Goal: Information Seeking & Learning: Learn about a topic

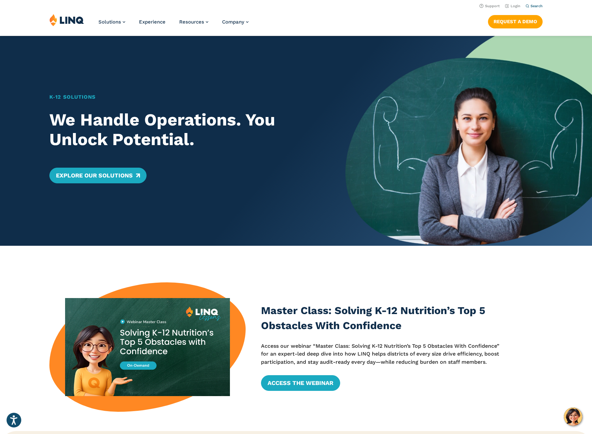
click at [532, 6] on span "Search" at bounding box center [536, 6] width 12 height 4
type input "****"
click at [534, 18] on button "Submit Search" at bounding box center [534, 18] width 0 height 0
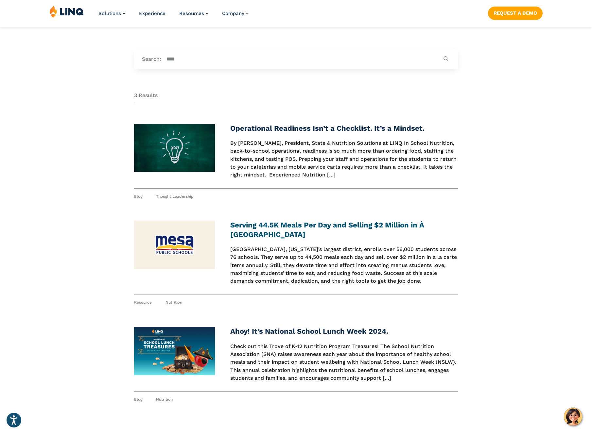
scroll to position [76, 0]
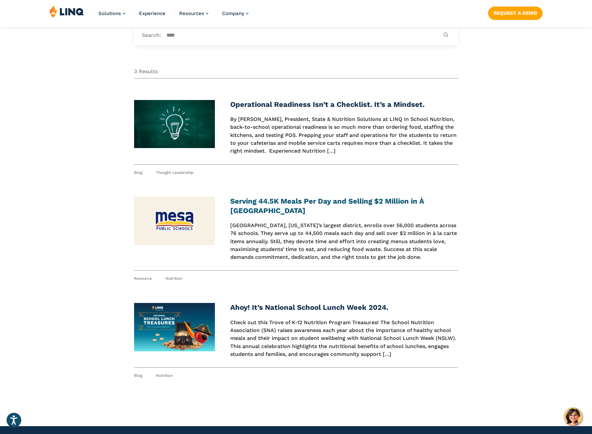
click at [309, 200] on link "Serving 44.5K Meals Per Day and Selling $2 Million in À [GEOGRAPHIC_DATA]" at bounding box center [327, 205] width 194 height 17
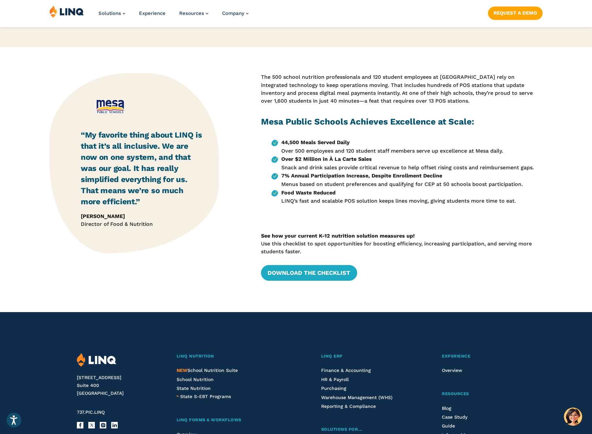
scroll to position [235, 0]
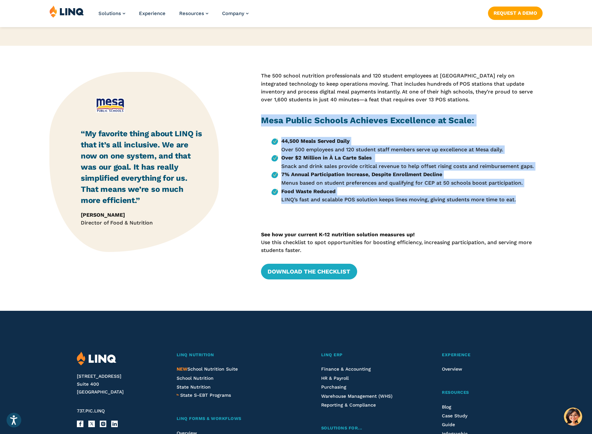
drag, startPoint x: 263, startPoint y: 119, endPoint x: 518, endPoint y: 208, distance: 270.8
click at [518, 208] on div "The 500 school nutrition professionals and 120 student employees at [GEOGRAPHIC…" at bounding box center [402, 175] width 282 height 207
copy div "Mesa Public Schools Achieves Excellence at Scale: 44,500 Meals Served Daily Ove…"
click at [306, 118] on h2 "Mesa Public Schools Achieves Excellence at Scale:" at bounding box center [402, 120] width 282 height 12
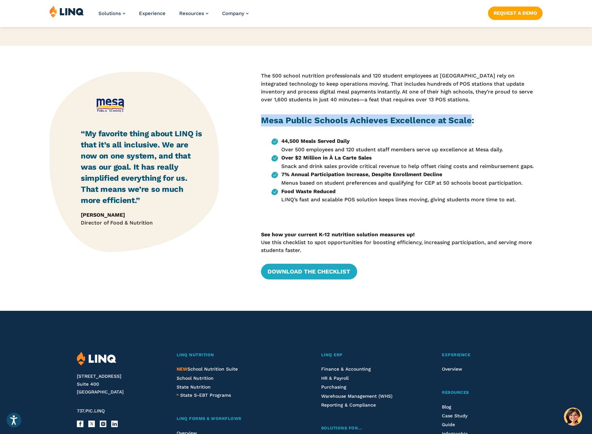
drag, startPoint x: 262, startPoint y: 120, endPoint x: 470, endPoint y: 124, distance: 208.3
click at [470, 124] on h2 "Mesa Public Schools Achieves Excellence at Scale:" at bounding box center [402, 120] width 282 height 12
copy h2 "Mesa Public Schools Achieves Excellence at Scale"
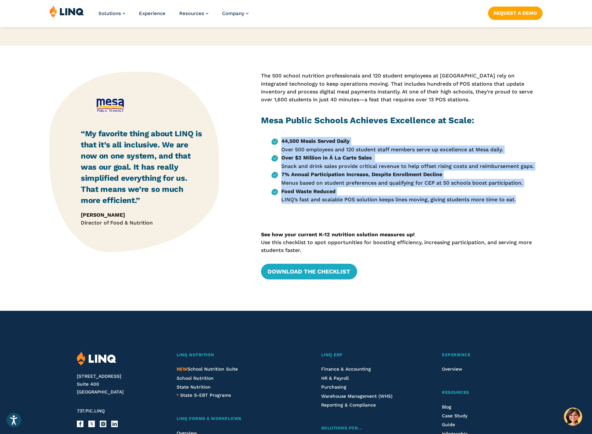
drag, startPoint x: 282, startPoint y: 142, endPoint x: 471, endPoint y: 208, distance: 200.9
click at [471, 208] on div "The 500 school nutrition professionals and 120 student employees at Mesa rely o…" at bounding box center [402, 175] width 282 height 207
copy div "44,500 Meals Served Daily Over 500 employees and 120 student staff members serv…"
